Goal: Task Accomplishment & Management: Use online tool/utility

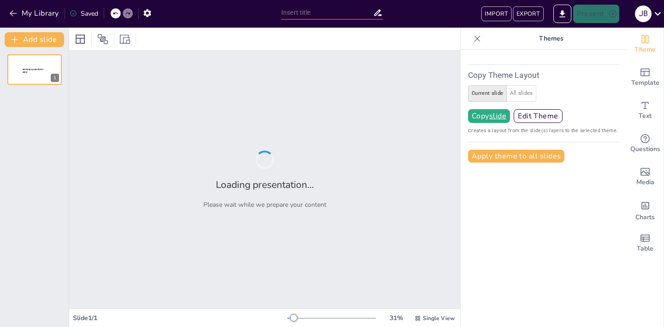
type input "All Aboard: A Quiz on Trains"
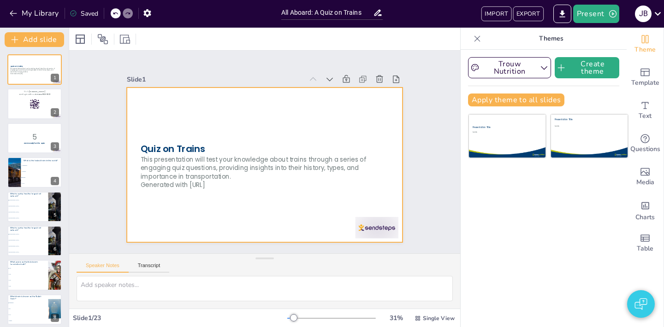
checkbox input "true"
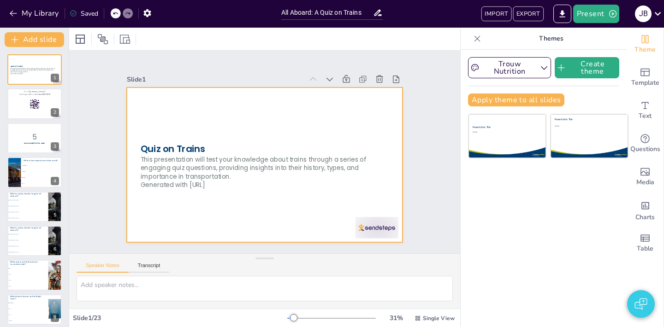
checkbox input "true"
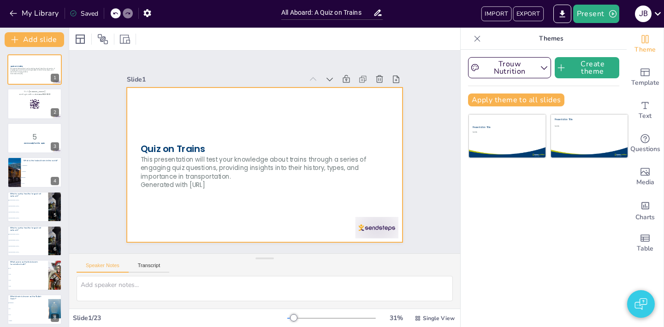
checkbox input "true"
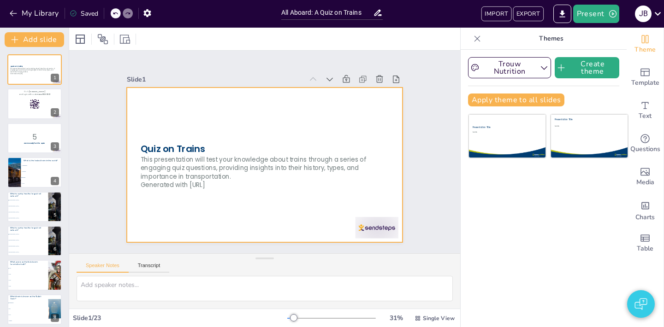
checkbox input "true"
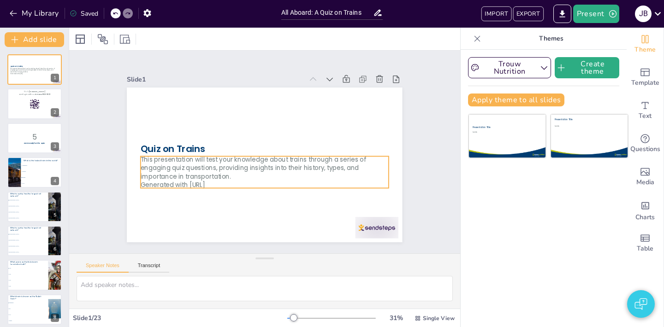
checkbox input "true"
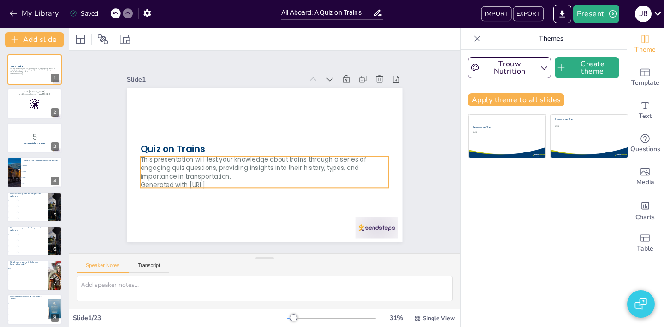
checkbox input "true"
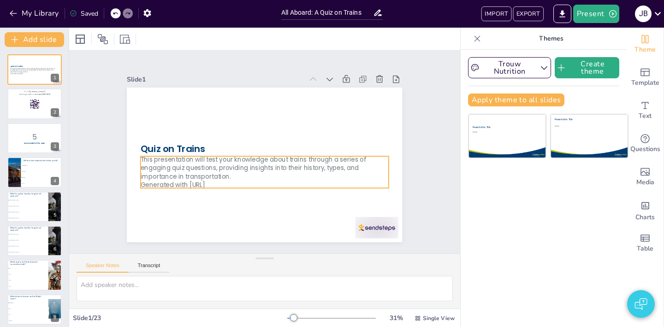
checkbox input "true"
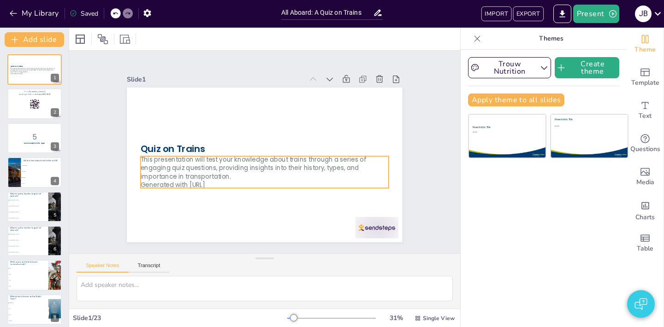
checkbox input "true"
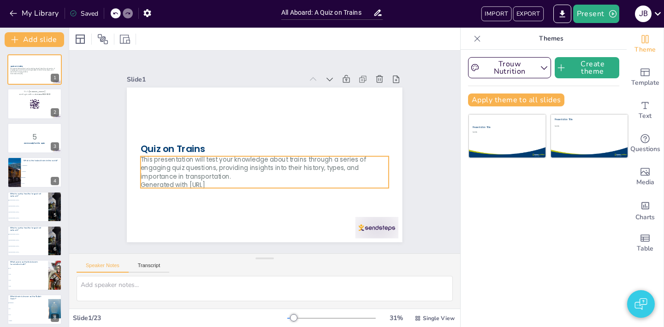
checkbox input "true"
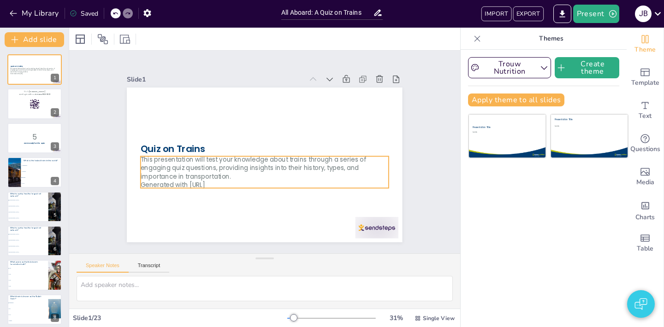
checkbox input "true"
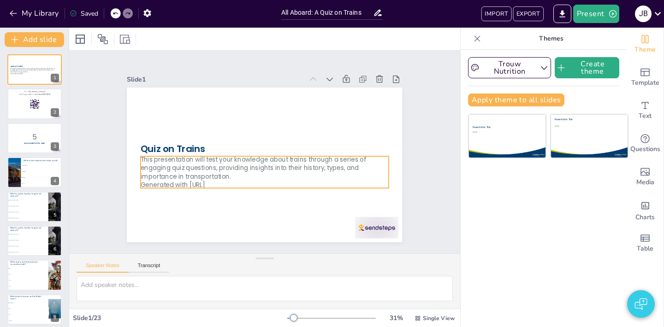
checkbox input "true"
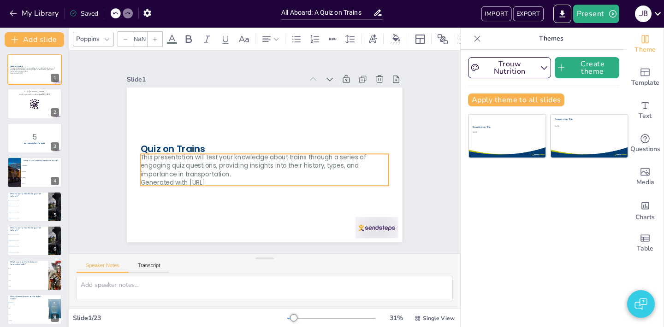
click at [221, 166] on p "This presentation will test your knowledge about trains through a series of eng…" at bounding box center [263, 166] width 249 height 52
checkbox input "true"
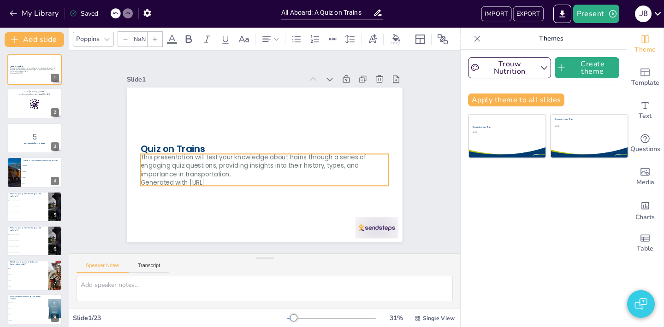
checkbox input "true"
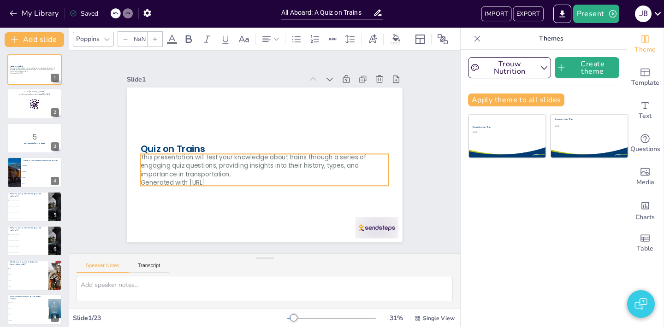
checkbox input "true"
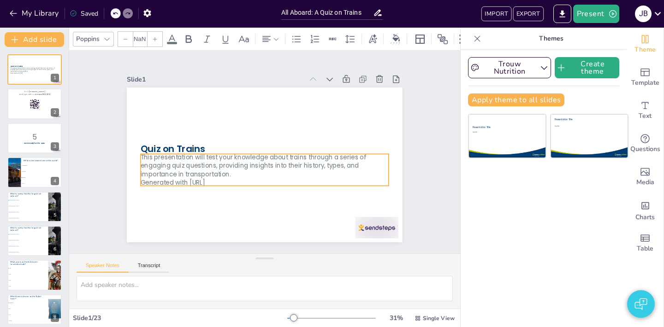
checkbox input "true"
type input "32"
checkbox input "true"
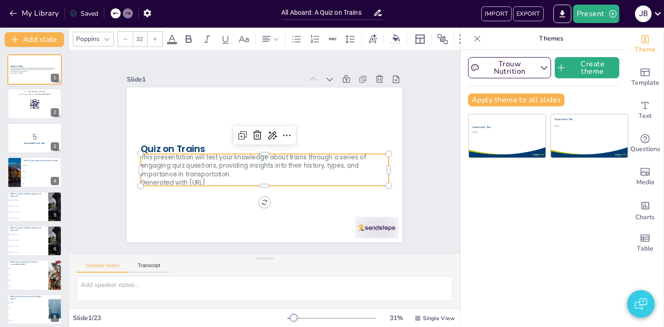
checkbox input "true"
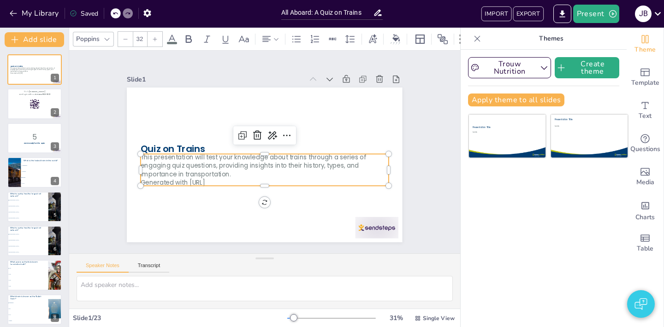
checkbox input "true"
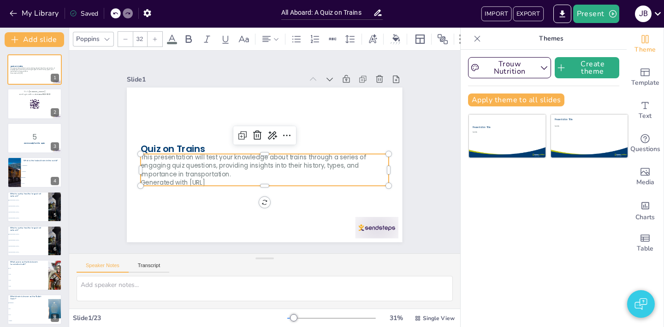
checkbox input "true"
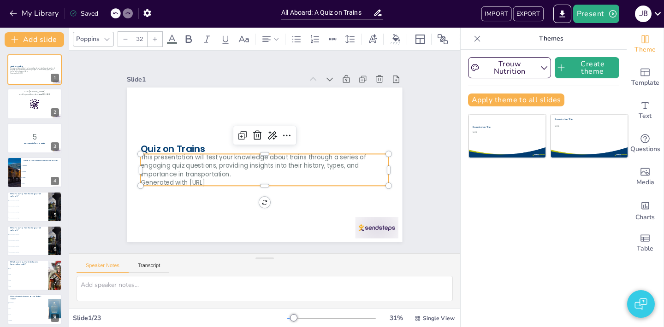
checkbox input "true"
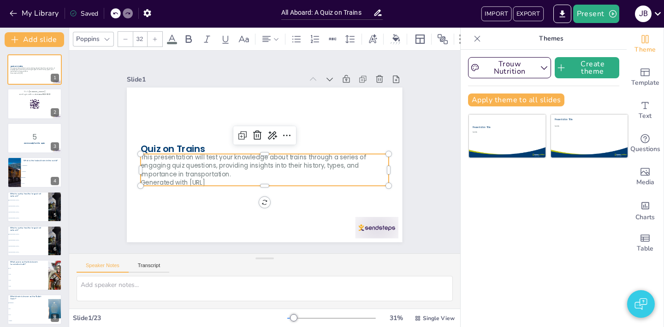
checkbox input "true"
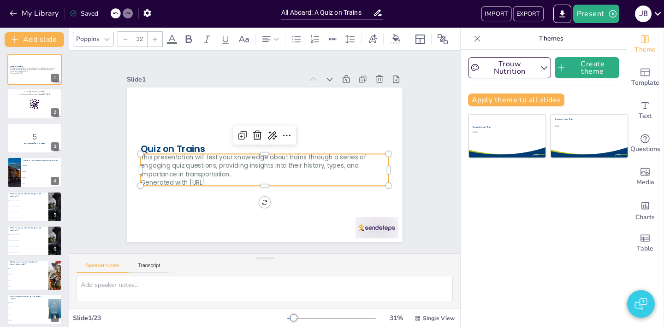
checkbox input "true"
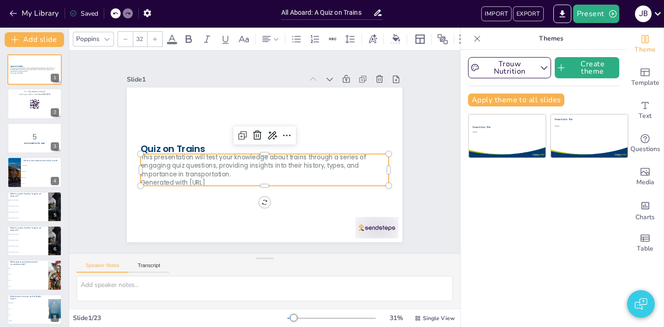
click at [217, 151] on div at bounding box center [265, 150] width 244 height 59
checkbox input "true"
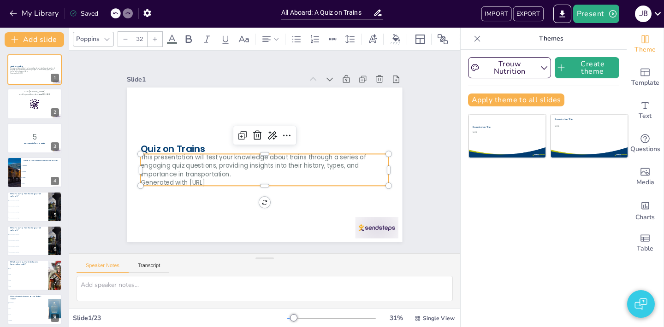
checkbox input "true"
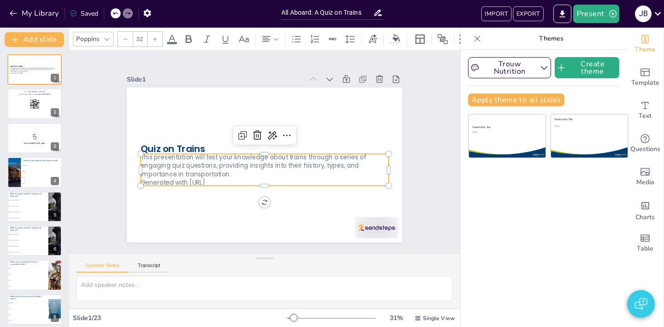
checkbox input "true"
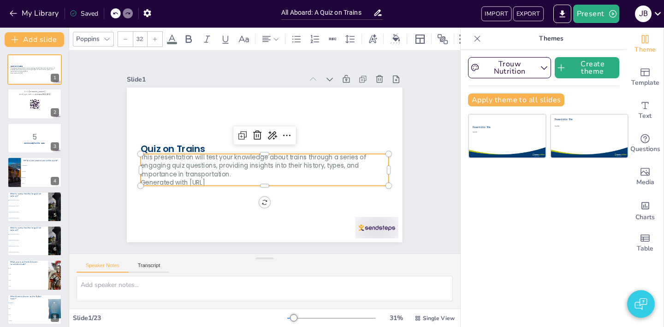
checkbox input "true"
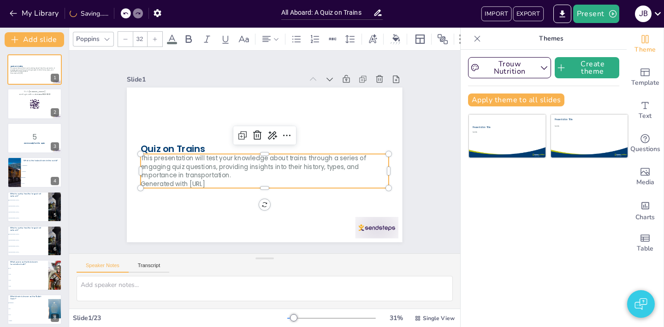
checkbox input "true"
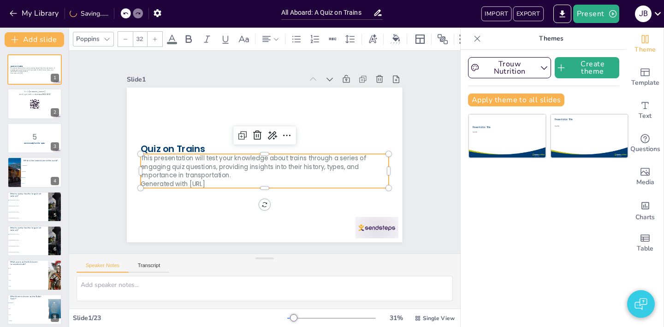
checkbox input "true"
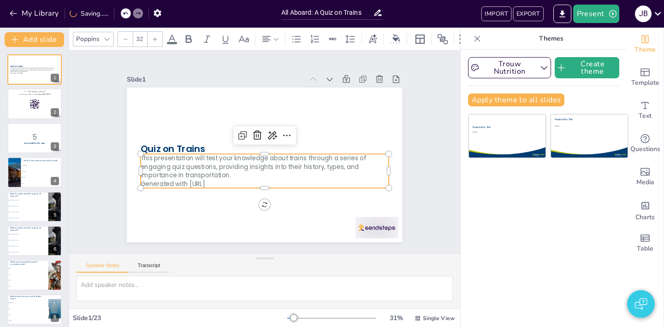
checkbox input "true"
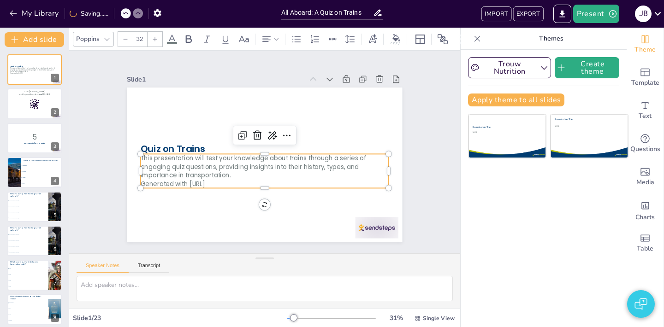
checkbox input "true"
click at [217, 151] on div at bounding box center [265, 151] width 218 height 130
checkbox input "true"
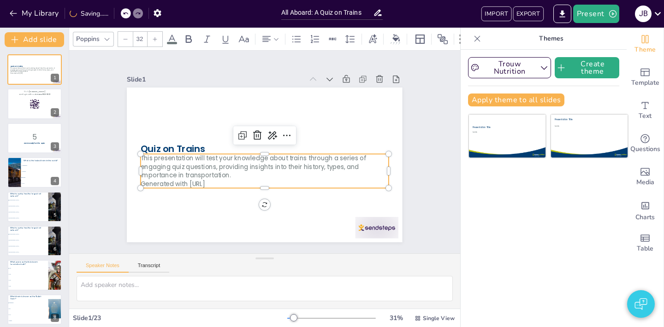
checkbox input "true"
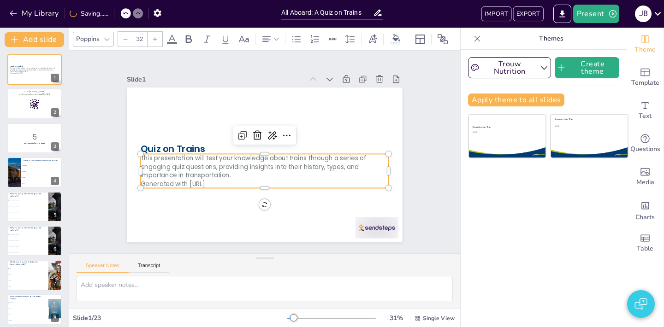
checkbox input "true"
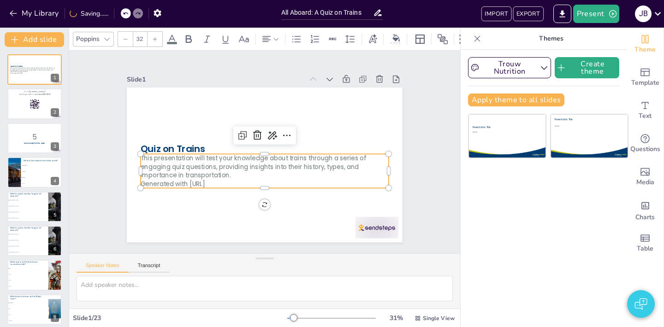
checkbox input "true"
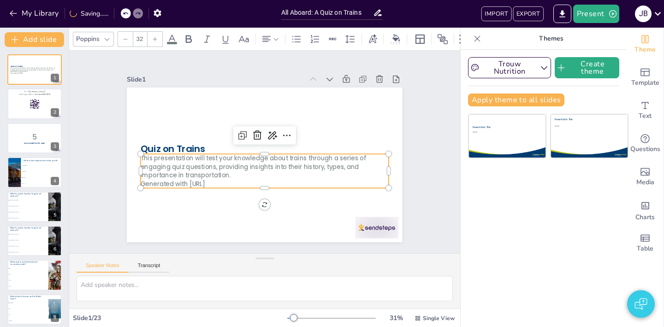
checkbox input "true"
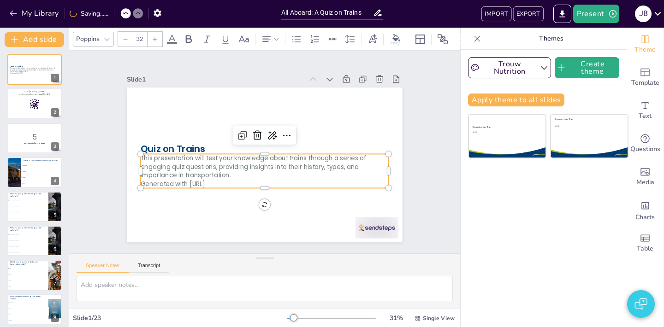
checkbox input "true"
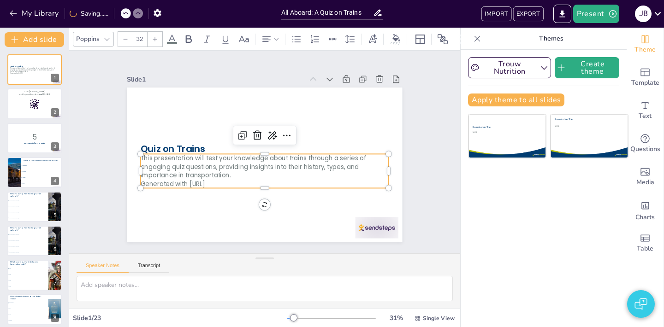
checkbox input "true"
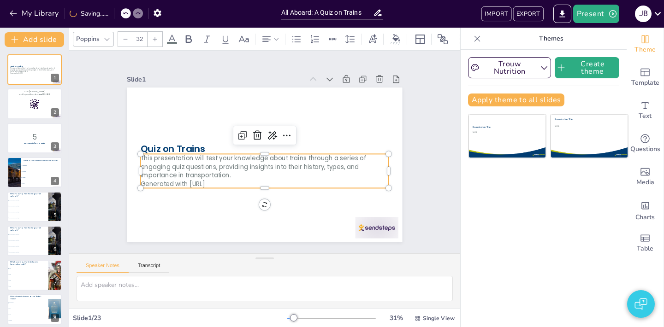
checkbox input "true"
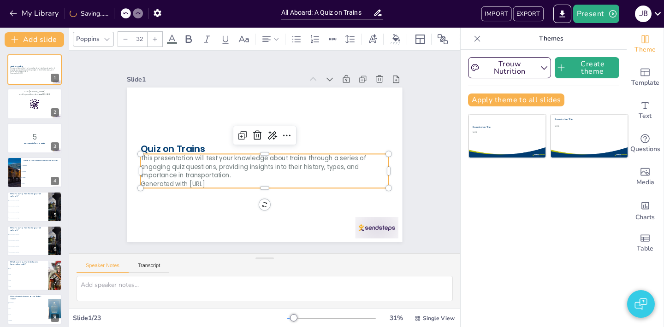
checkbox input "true"
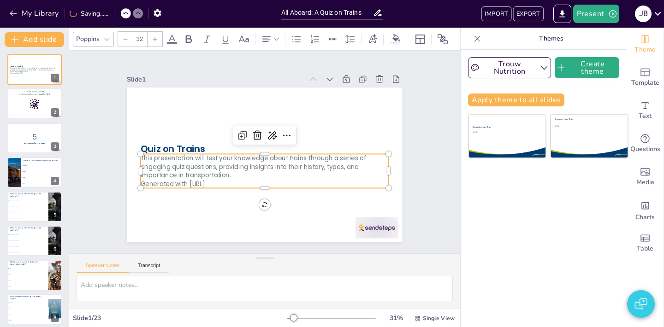
checkbox input "true"
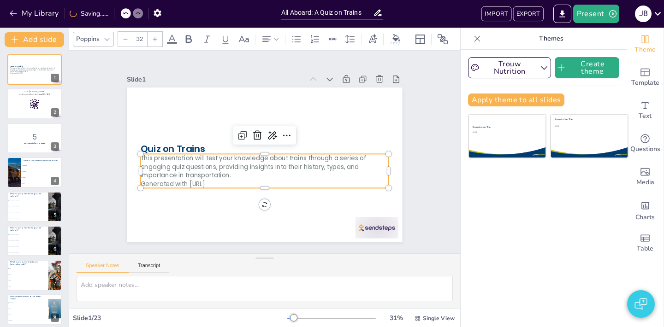
checkbox input "true"
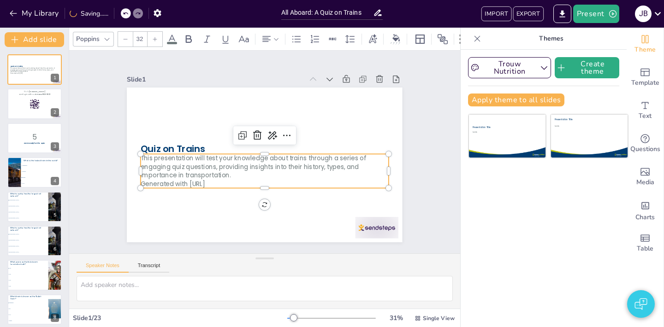
checkbox input "true"
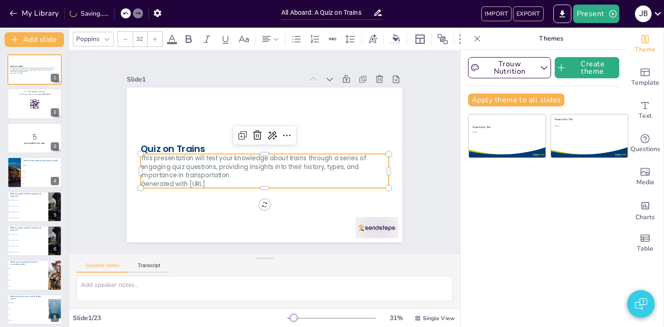
checkbox input "true"
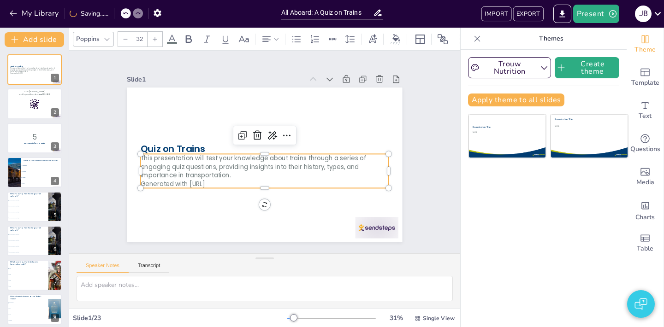
checkbox input "true"
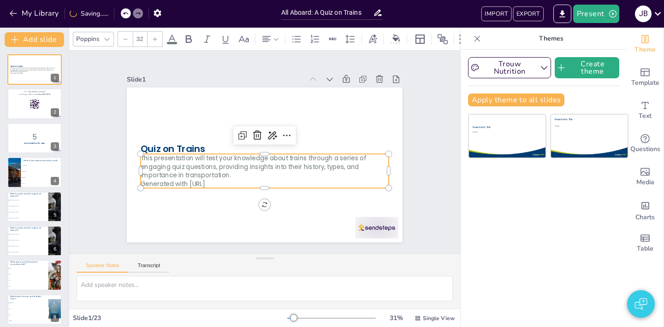
checkbox input "true"
click at [39, 12] on button "My Library" at bounding box center [35, 13] width 56 height 15
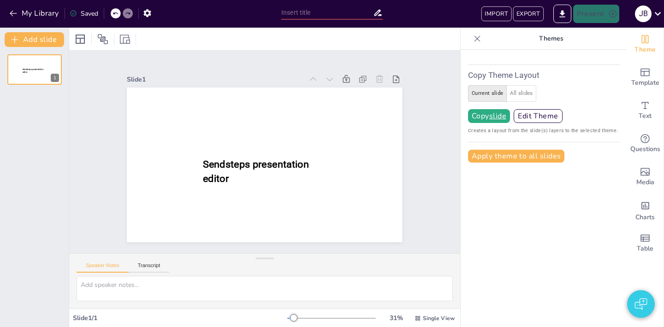
type input "New Sendsteps"
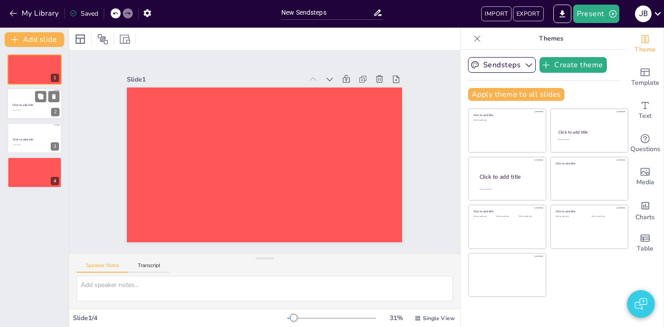
click at [37, 111] on div at bounding box center [34, 103] width 55 height 31
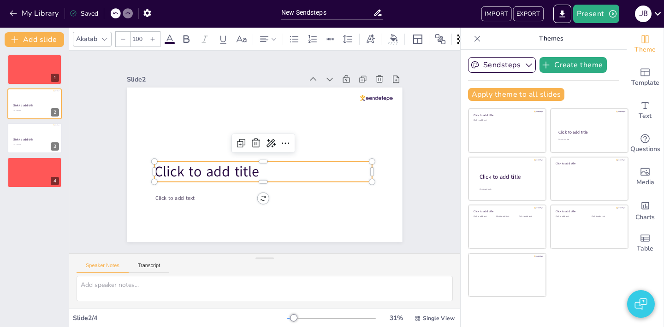
click at [269, 177] on p "Click to add title" at bounding box center [262, 172] width 217 height 20
click at [260, 174] on p "Click to add title" at bounding box center [262, 172] width 217 height 20
click at [589, 16] on button "Present" at bounding box center [596, 14] width 46 height 18
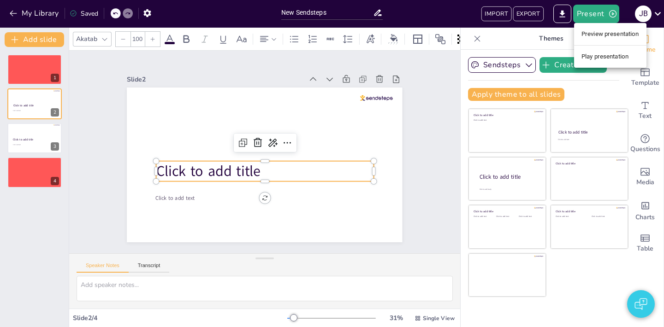
click at [590, 56] on li "Play presentation" at bounding box center [610, 56] width 72 height 15
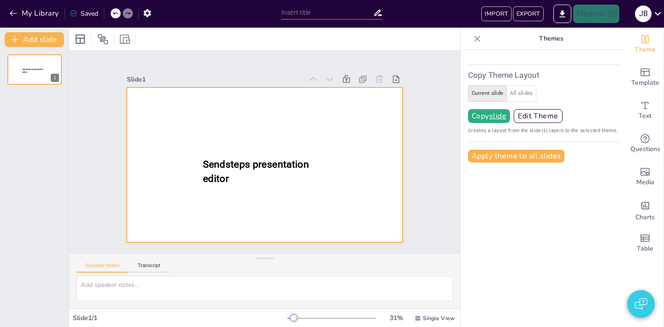
type input "New Sendsteps"
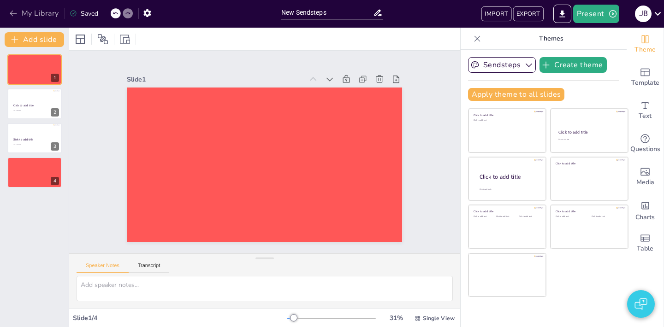
click at [21, 9] on button "My Library" at bounding box center [35, 13] width 56 height 15
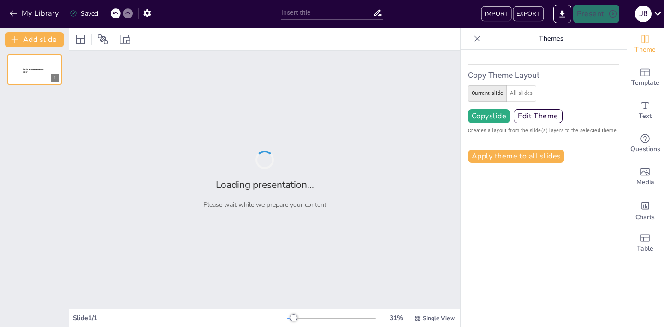
type input "AI Innovation: Trends and Future Directions"
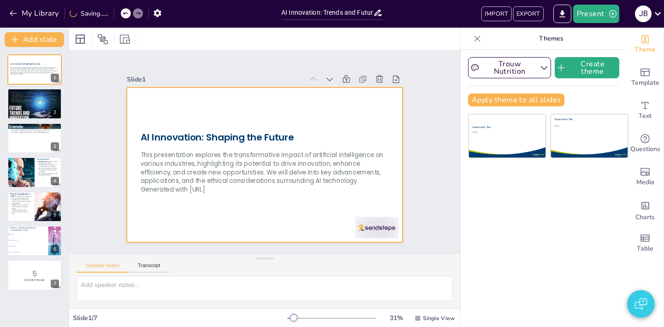
checkbox input "true"
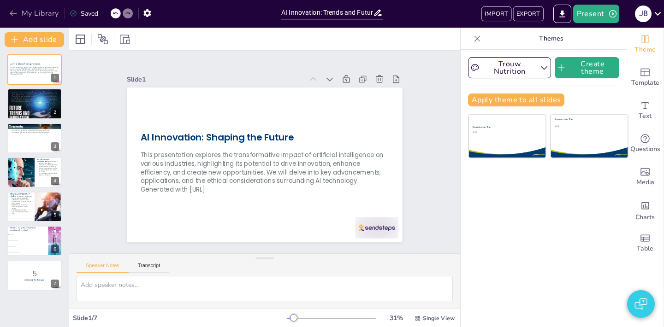
click at [35, 18] on button "My Library" at bounding box center [35, 13] width 56 height 15
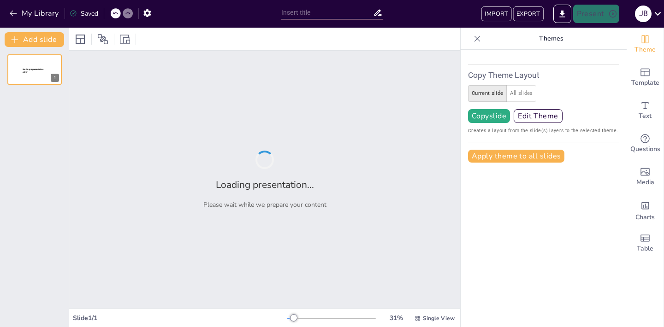
type input "New Sendsteps"
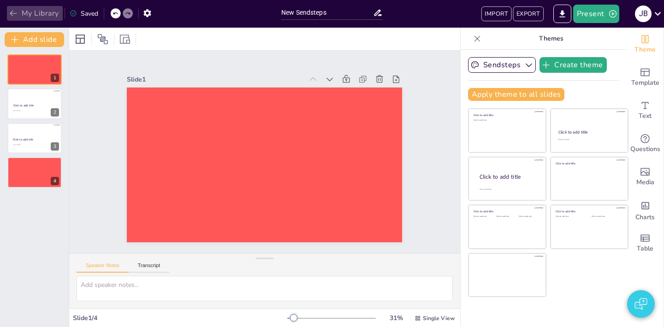
click at [48, 16] on button "My Library" at bounding box center [35, 13] width 56 height 15
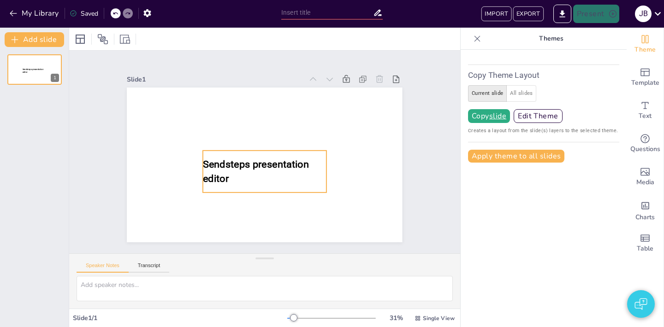
type input "New Sendsteps"
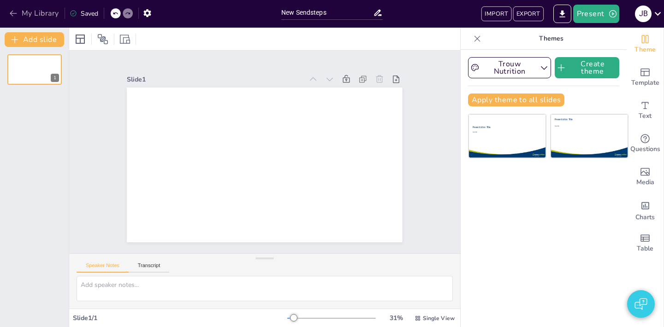
click at [32, 13] on button "My Library" at bounding box center [35, 13] width 56 height 15
